Goal: Information Seeking & Learning: Learn about a topic

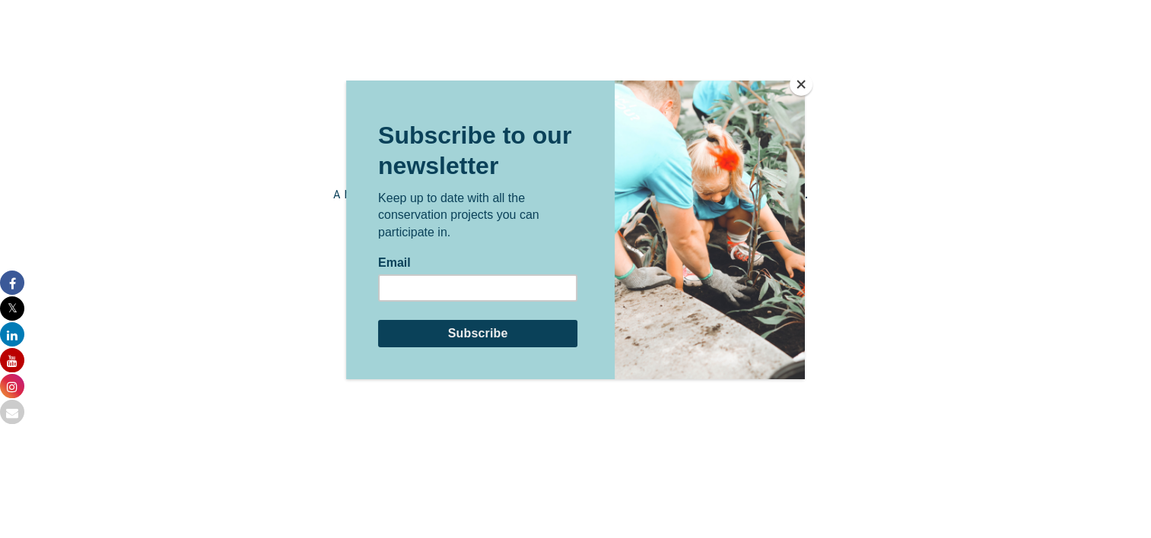
scroll to position [2411, 0]
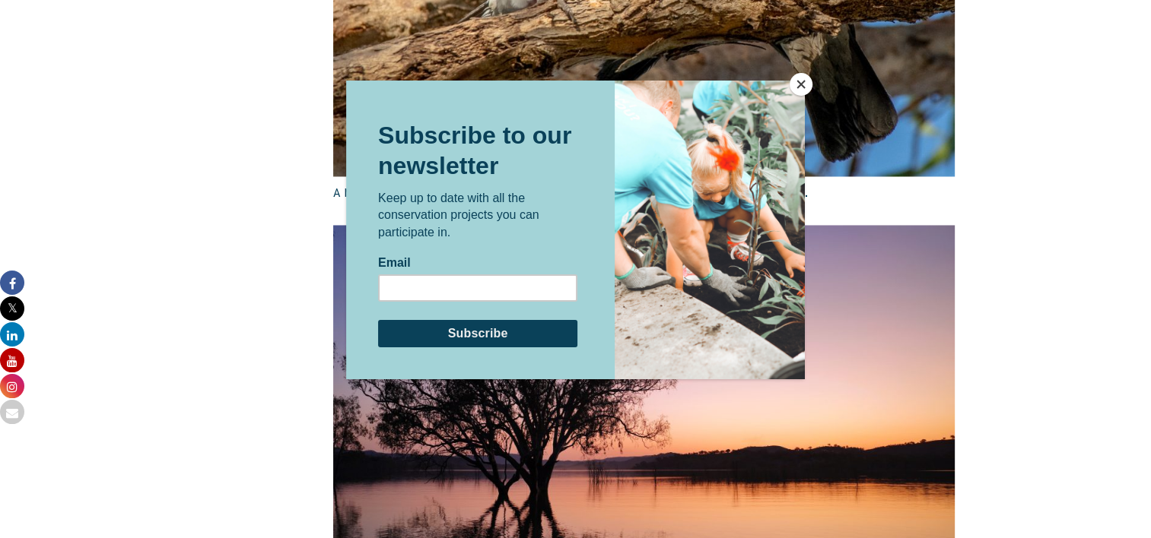
click at [796, 79] on button "Close" at bounding box center [800, 84] width 23 height 23
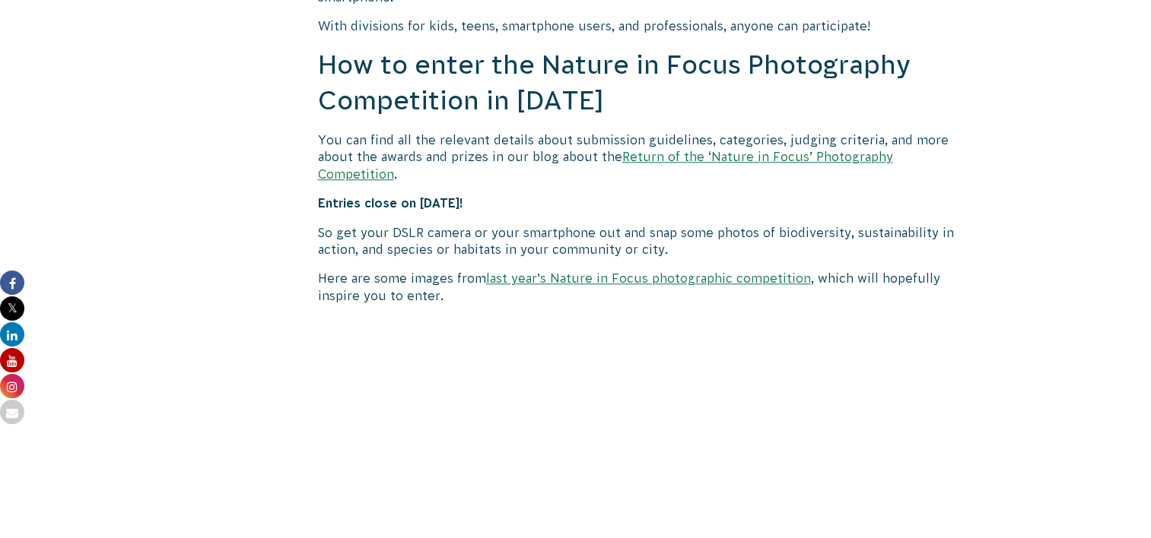
scroll to position [1351, 0]
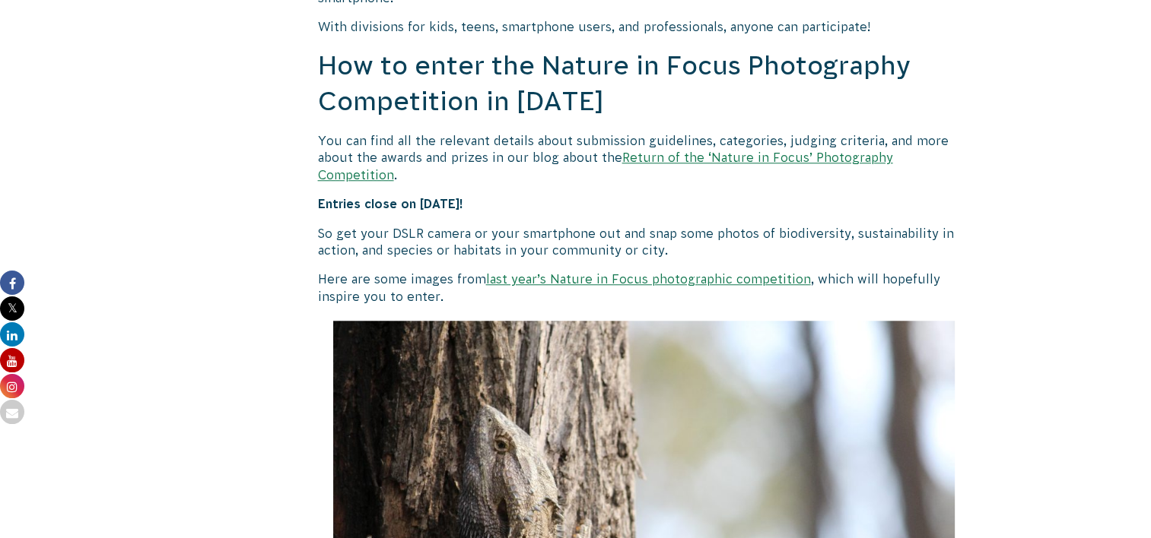
click at [654, 272] on link "last year’s Nature in Focus photographic competition" at bounding box center [648, 279] width 325 height 14
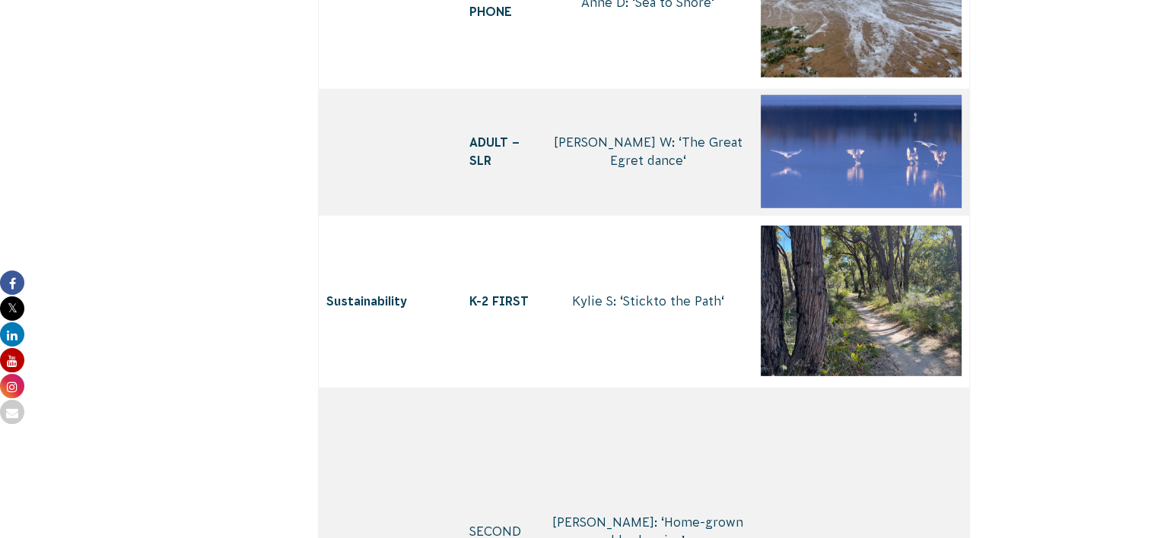
scroll to position [4438, 0]
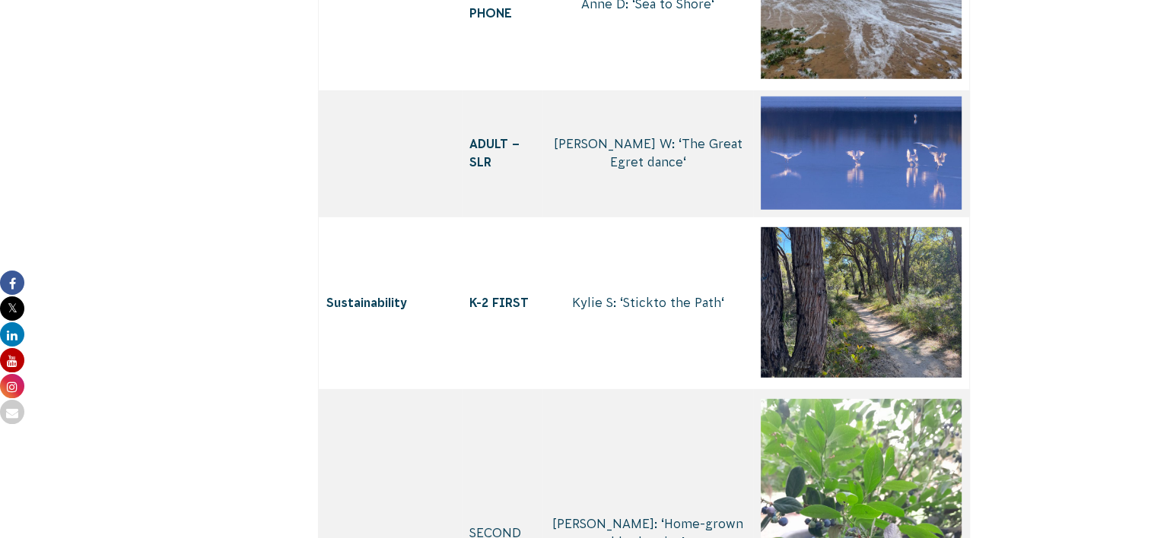
click at [828, 210] on img at bounding box center [860, 153] width 201 height 113
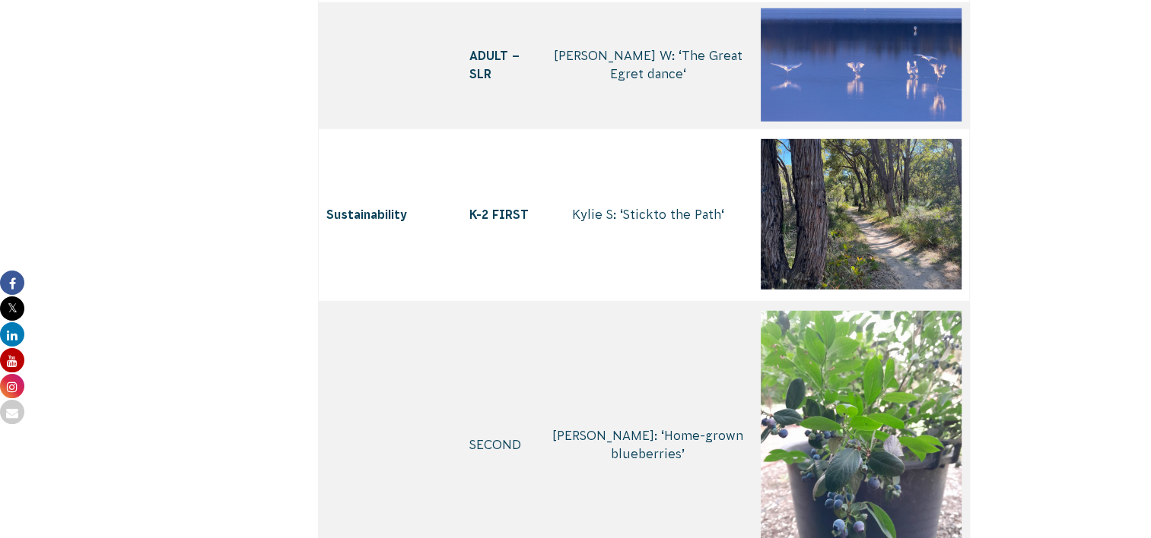
scroll to position [4528, 0]
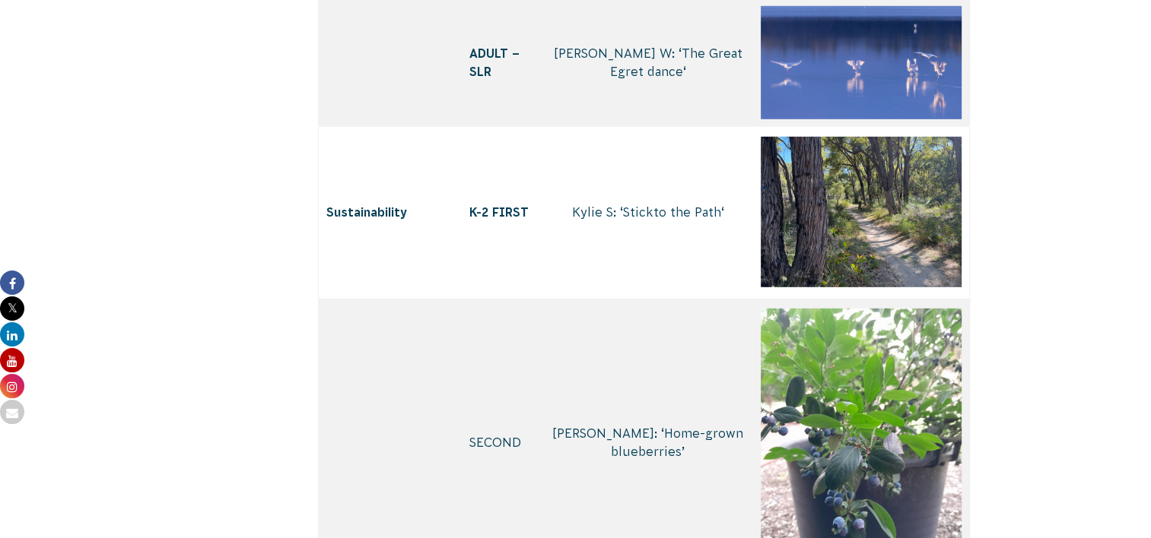
click at [836, 119] on img at bounding box center [860, 62] width 201 height 113
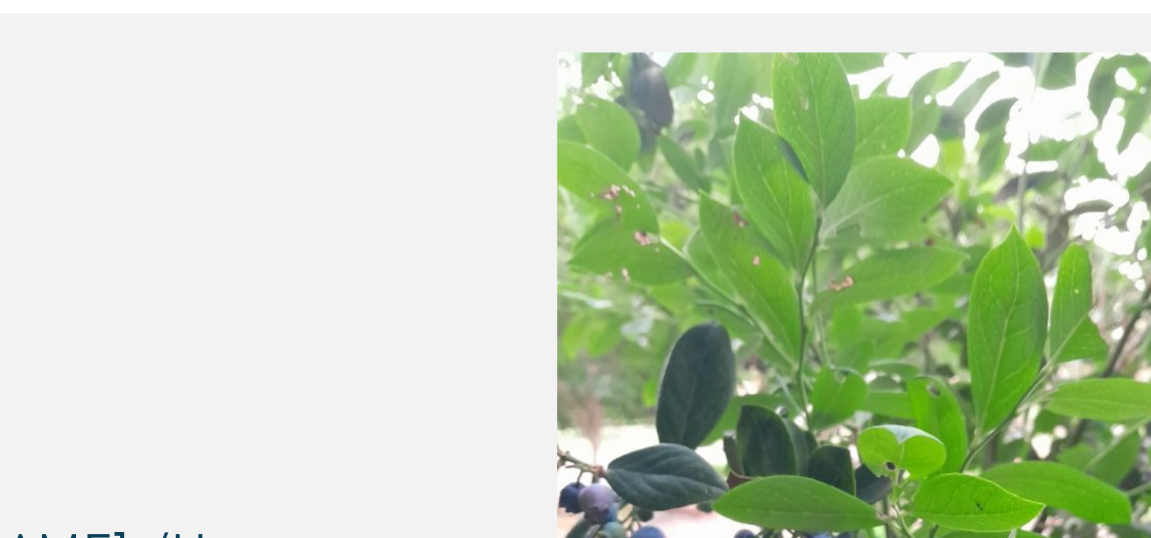
click at [818, 119] on img at bounding box center [860, 62] width 201 height 113
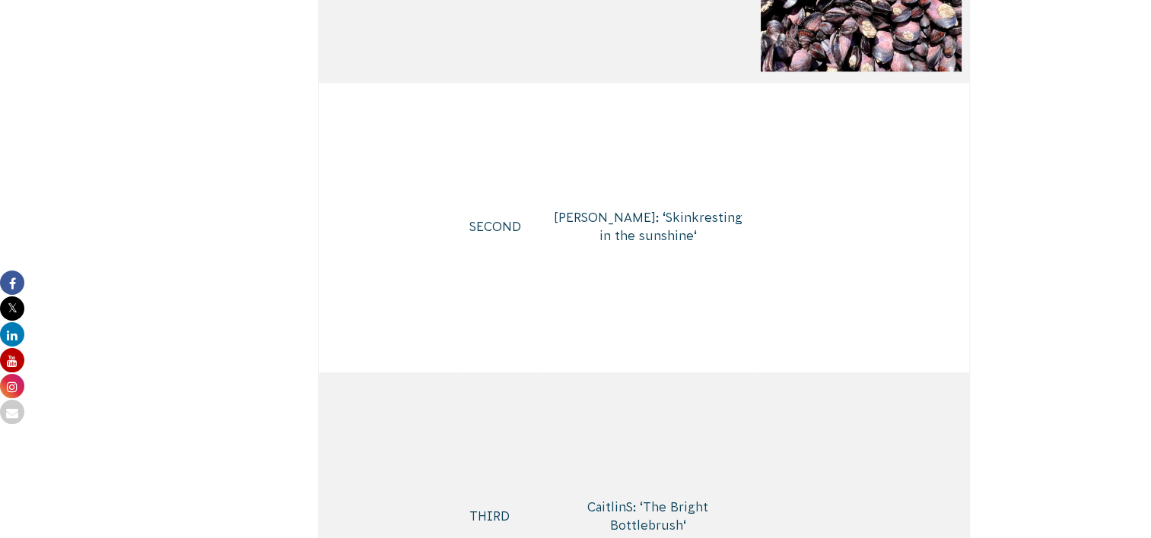
scroll to position [7188, 0]
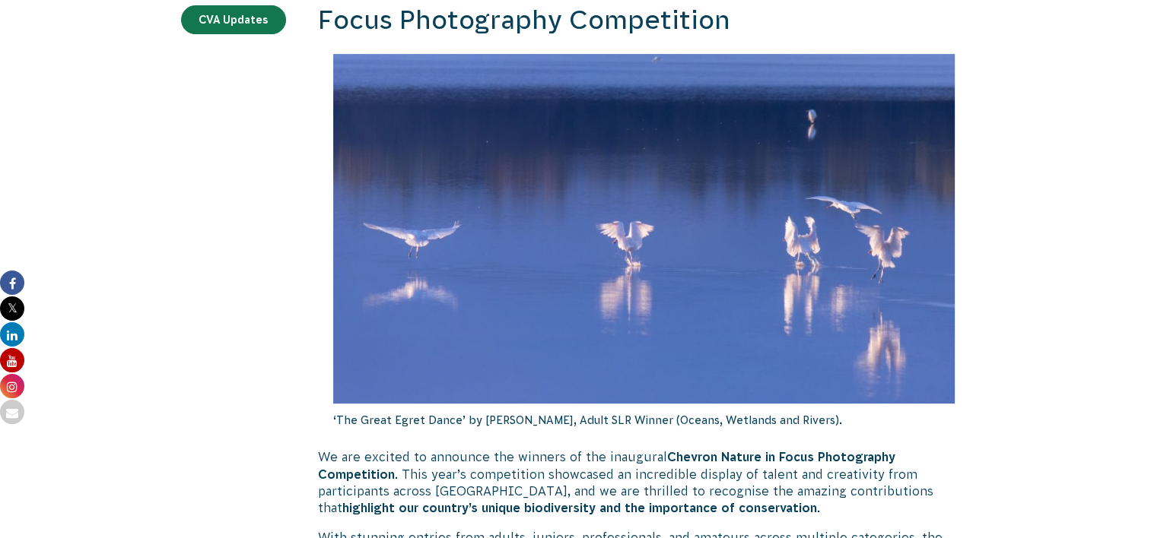
scroll to position [404, 0]
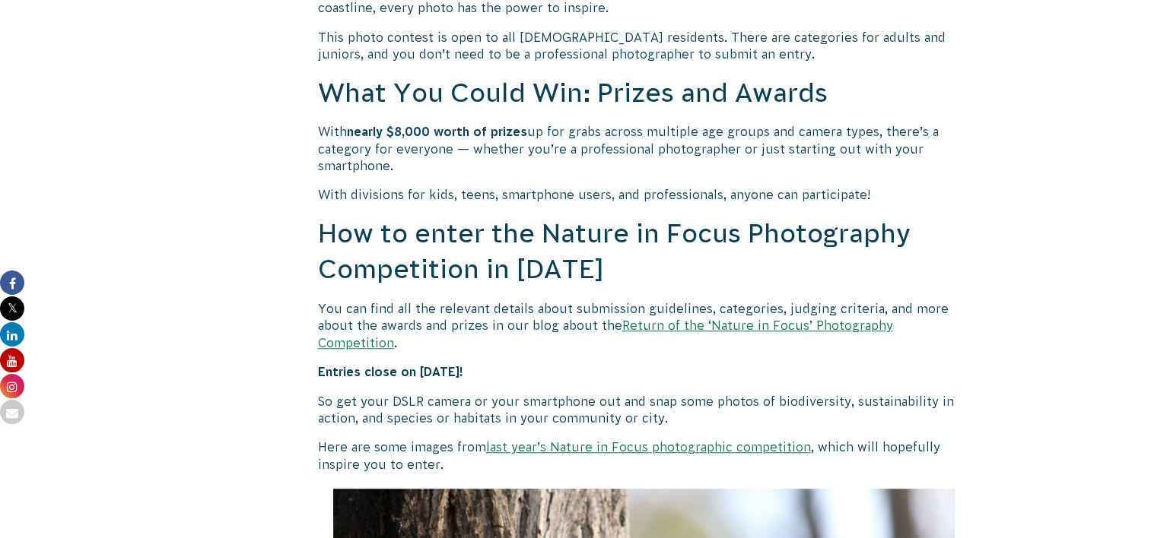
scroll to position [1189, 0]
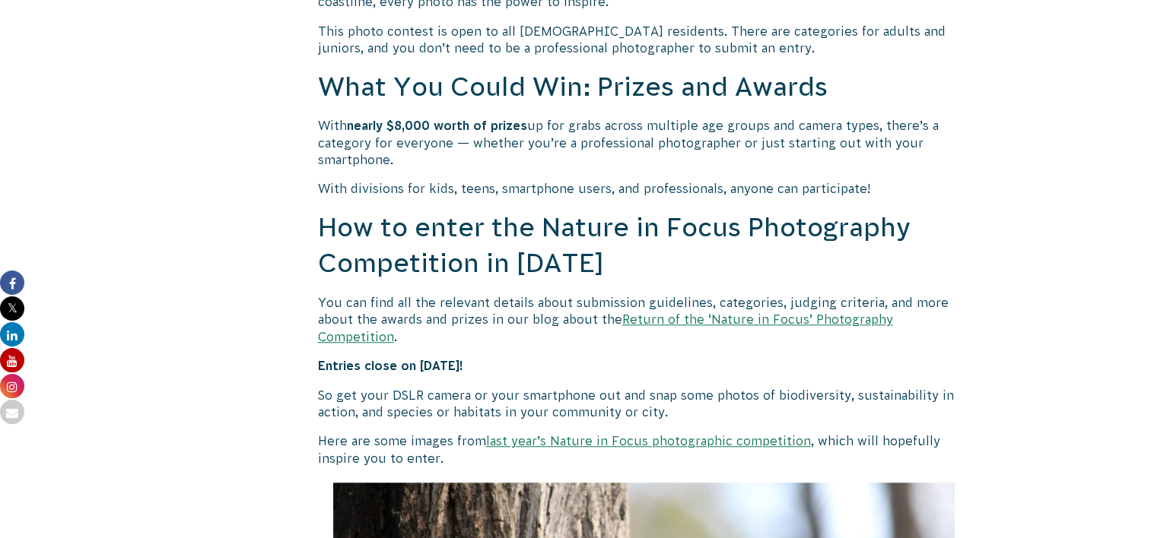
click at [646, 321] on link "Return of the ‘Nature in Focus’ Photography Competition" at bounding box center [605, 328] width 575 height 30
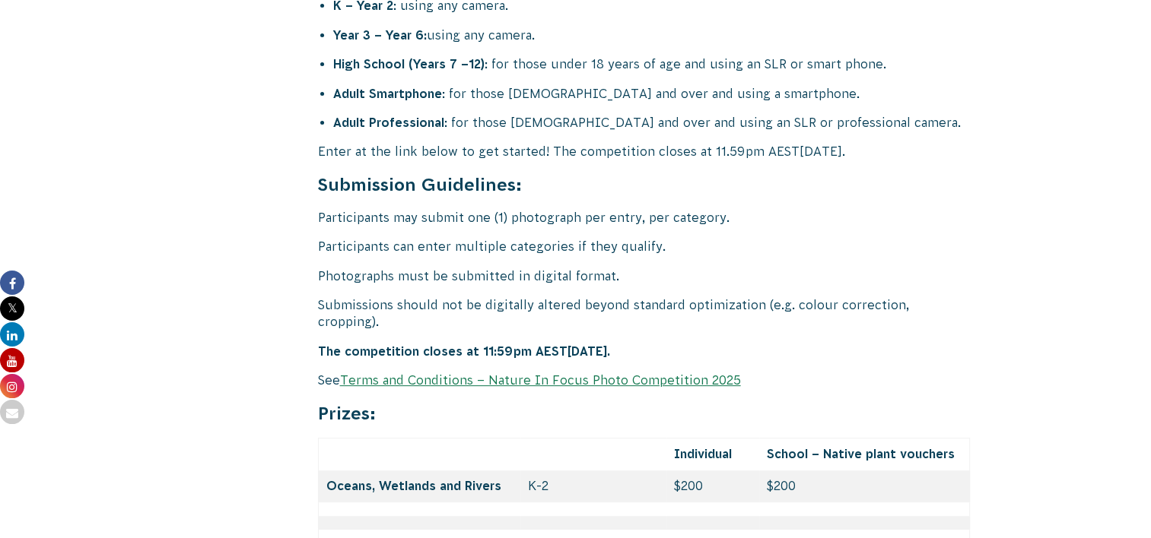
scroll to position [6183, 0]
click at [523, 374] on link "Terms and Conditions – Nature In Focus Photo Competition 2025" at bounding box center [540, 381] width 401 height 14
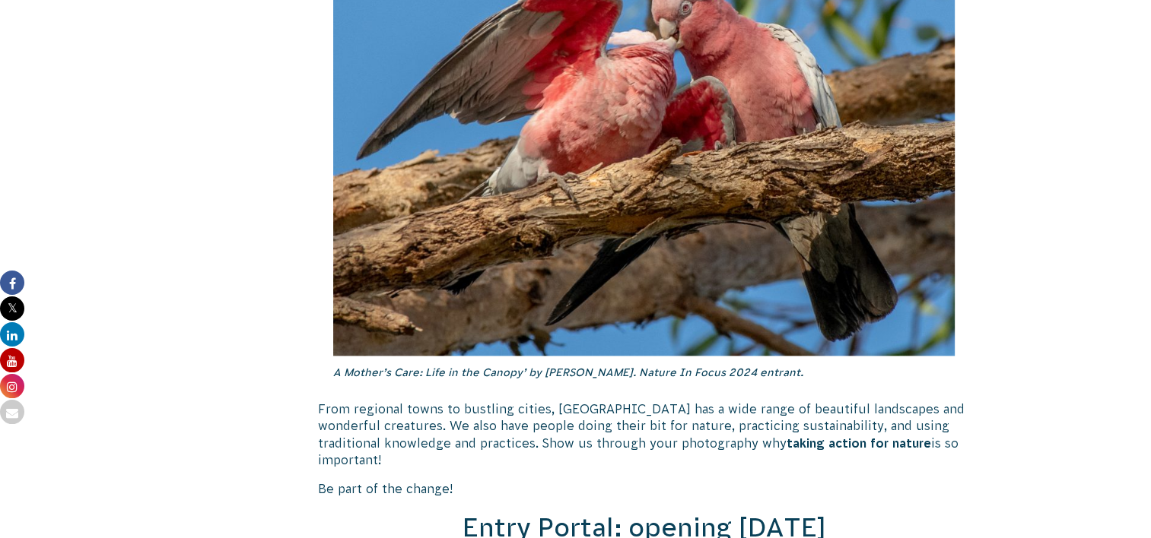
scroll to position [1840, 0]
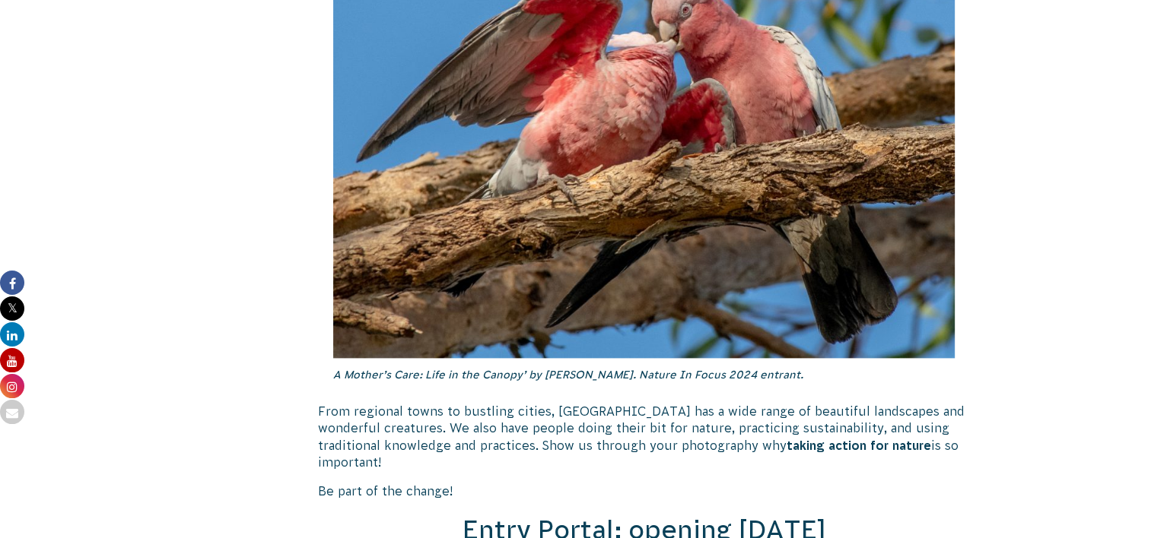
click at [592, 516] on span "Entry Portal: opening July 4" at bounding box center [643, 530] width 363 height 29
